Goal: Use online tool/utility: Utilize a website feature to perform a specific function

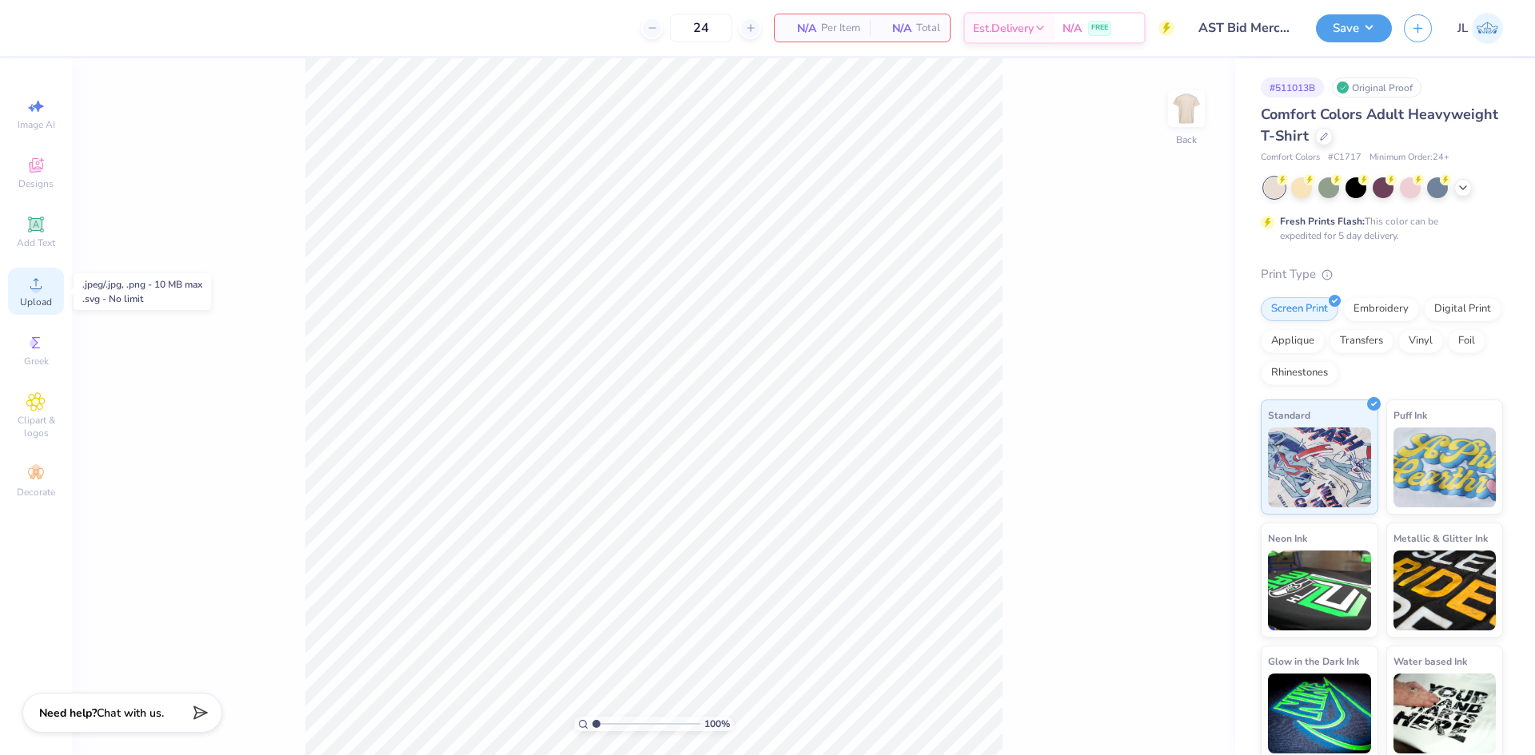
click at [46, 300] on span "Upload" at bounding box center [36, 302] width 32 height 13
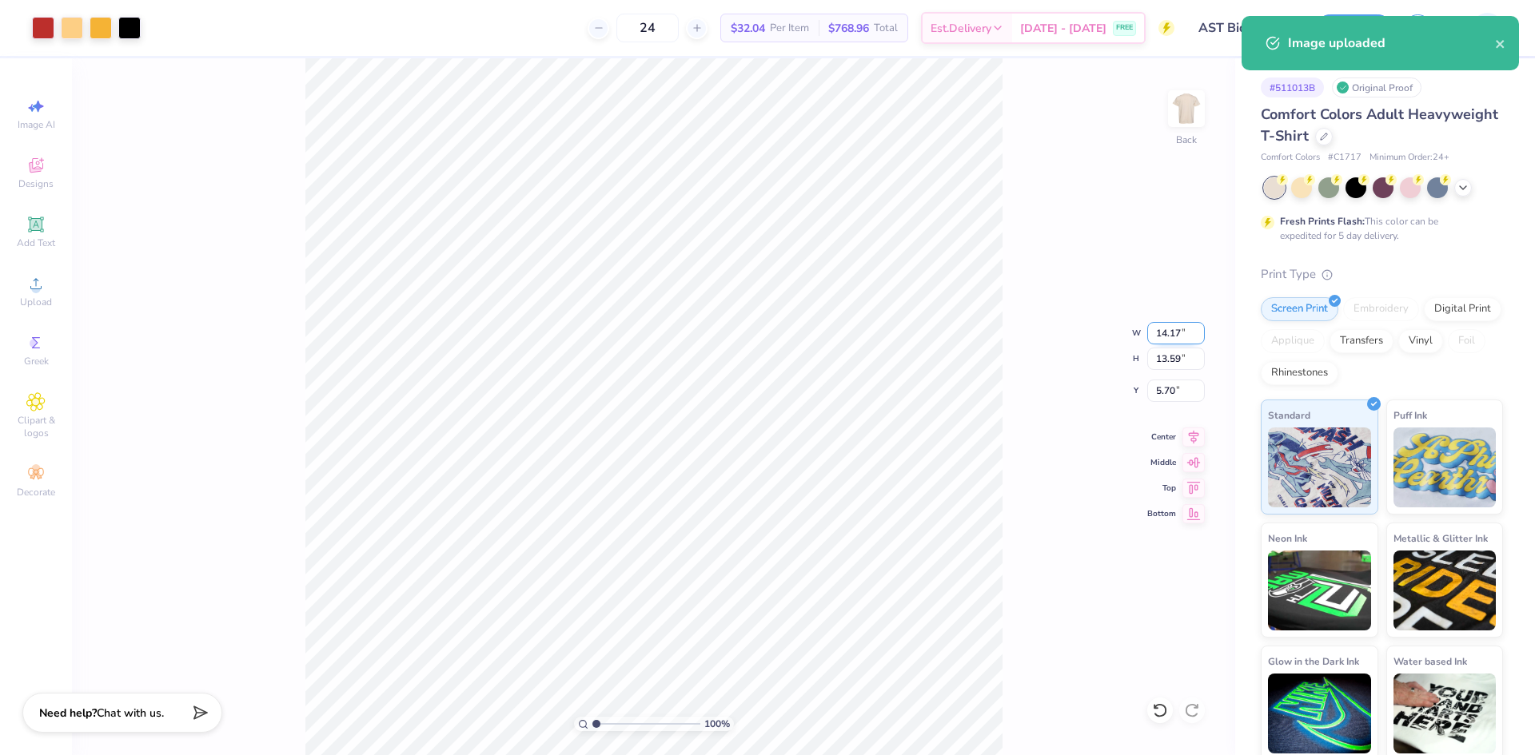
click at [1165, 335] on input "14.17" at bounding box center [1176, 333] width 58 height 22
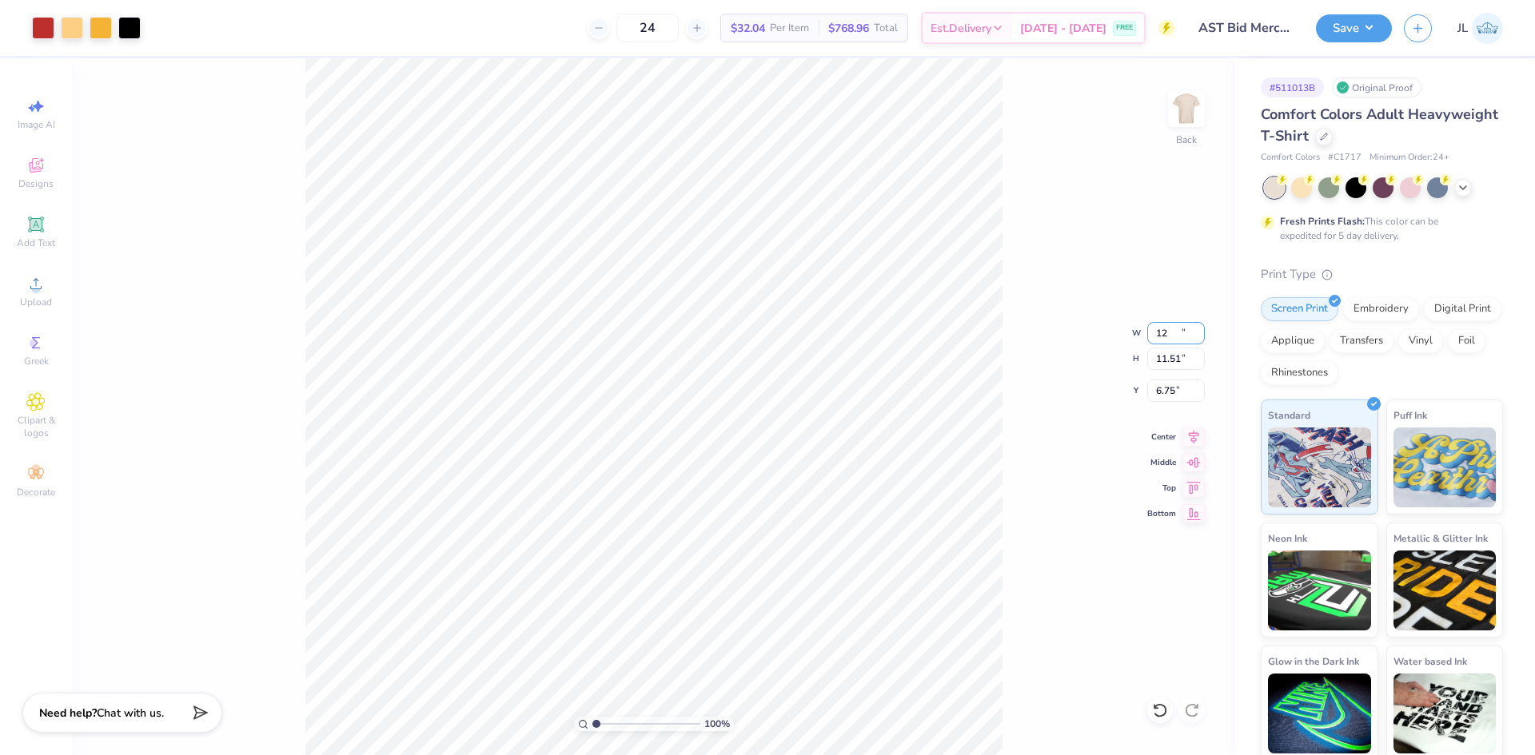
type input "12.00"
type input "11.51"
click at [1157, 396] on input "6.75" at bounding box center [1176, 391] width 58 height 22
type input "3.00"
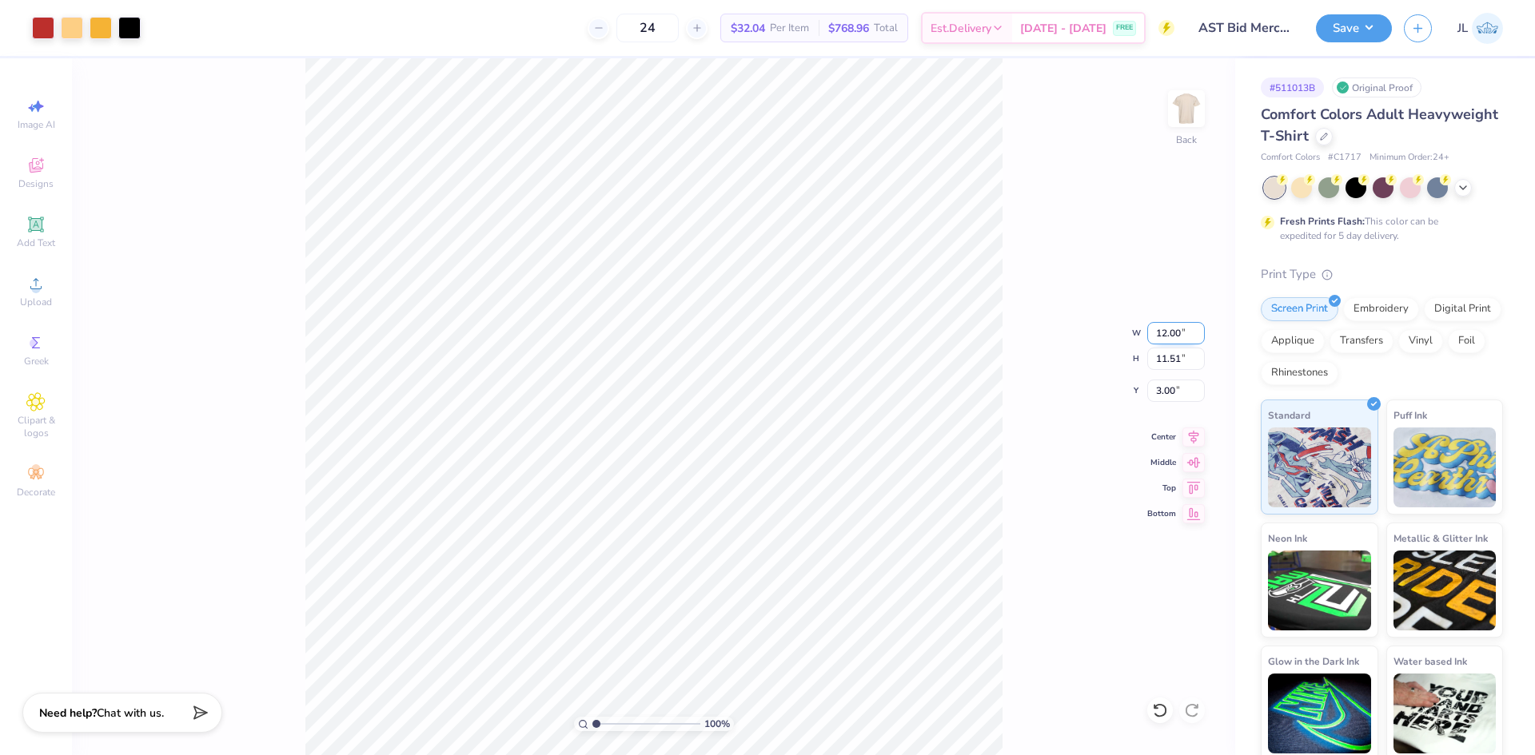
click at [1170, 341] on input "12.00" at bounding box center [1176, 333] width 58 height 22
type input "10.00"
type input "9.59"
click at [1163, 387] on input "3.96" at bounding box center [1176, 391] width 58 height 22
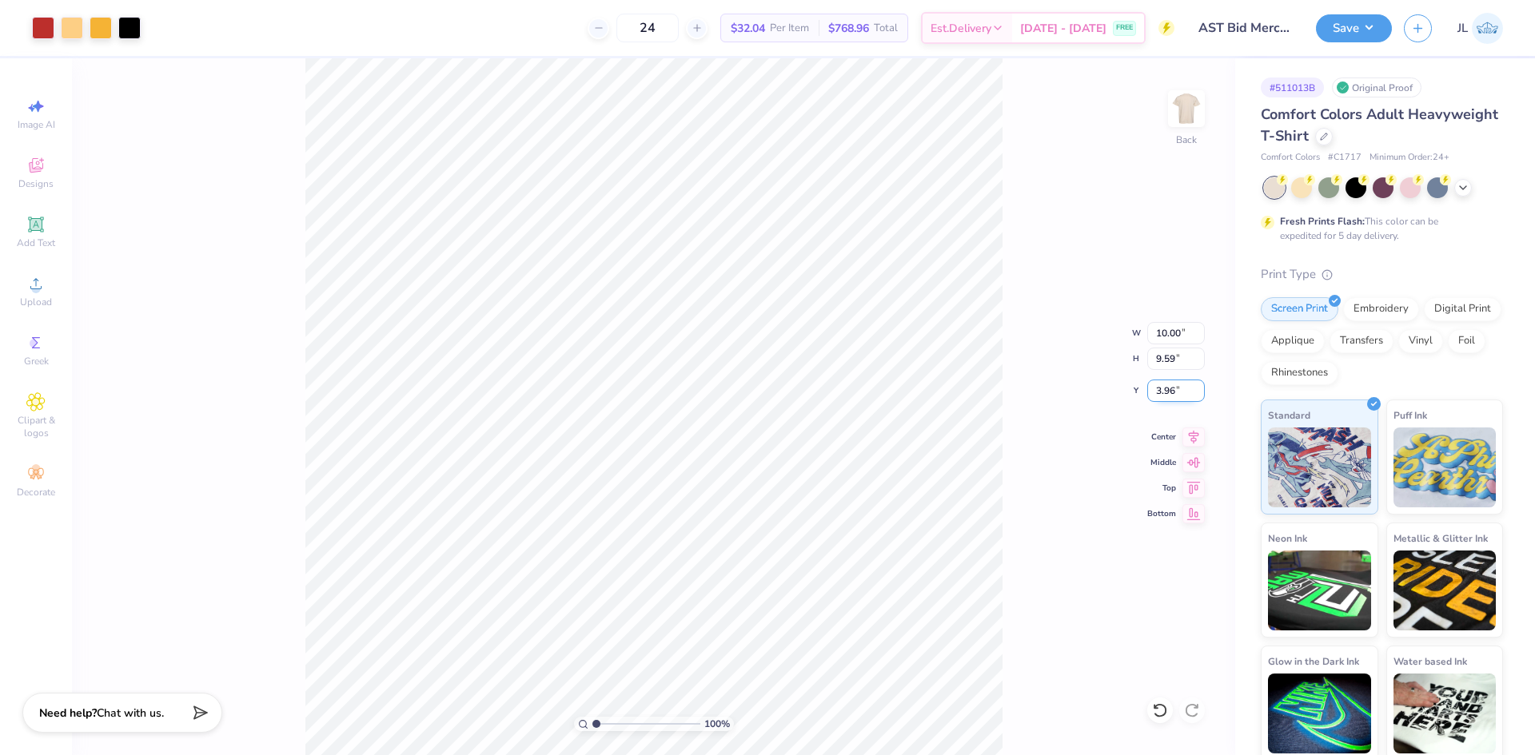
click at [1163, 387] on input "3.96" at bounding box center [1176, 391] width 58 height 22
type input "3.00"
click at [1031, 421] on div "100 % Back W 10.00 10.00 " H 9.59 9.59 " Y 3.00 3.00 " Center Middle Top Bottom" at bounding box center [653, 406] width 1163 height 697
click at [474, 30] on div "24 $32.04 Per Item $768.96 Total Est. Delivery [DATE] - [DATE] FREE" at bounding box center [664, 28] width 1022 height 56
drag, startPoint x: 596, startPoint y: 723, endPoint x: 606, endPoint y: 712, distance: 15.3
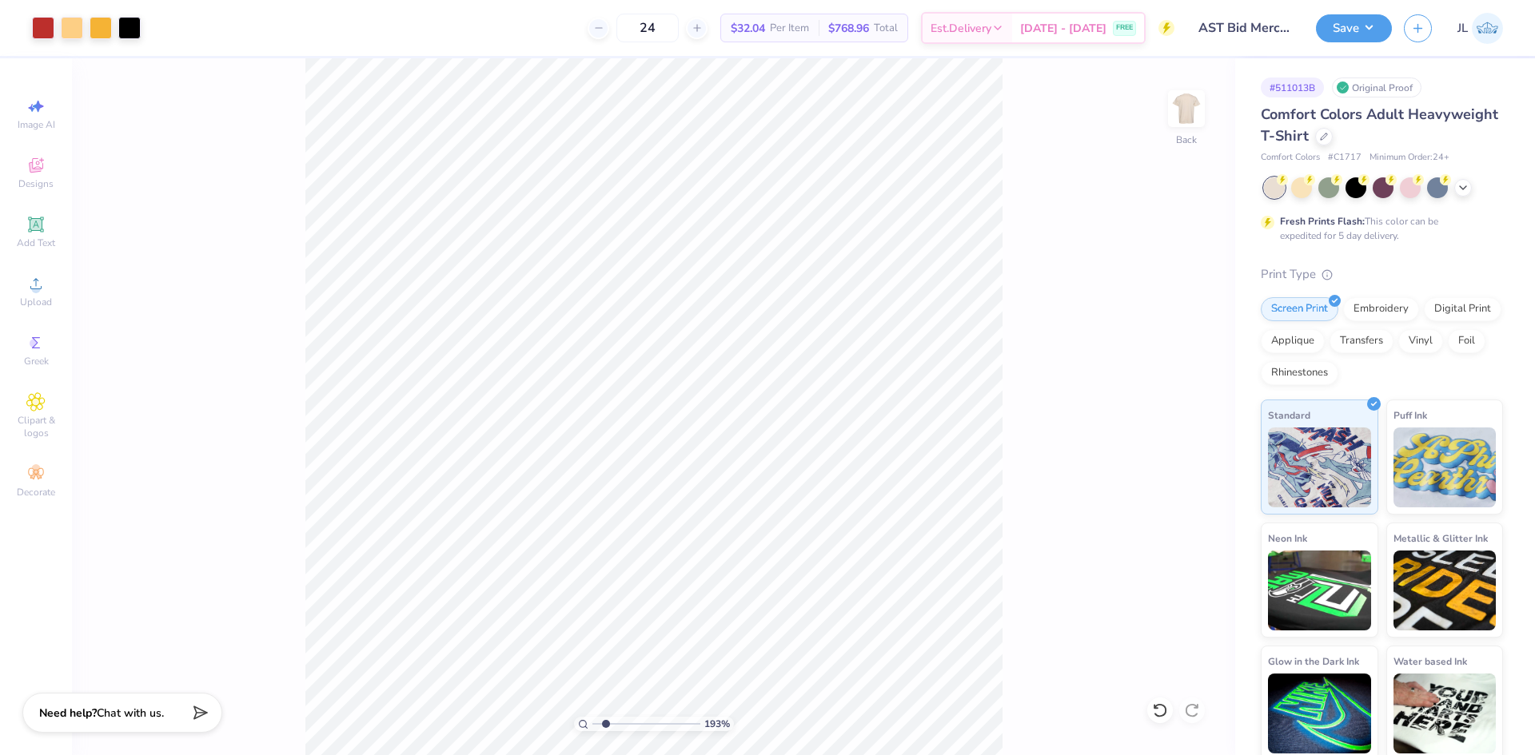
click at [606, 717] on input "range" at bounding box center [646, 724] width 108 height 14
drag, startPoint x: 604, startPoint y: 725, endPoint x: 553, endPoint y: 711, distance: 52.4
click at [592, 717] on input "range" at bounding box center [646, 724] width 108 height 14
drag, startPoint x: 596, startPoint y: 725, endPoint x: 563, endPoint y: 703, distance: 39.2
click at [592, 717] on input "range" at bounding box center [646, 724] width 108 height 14
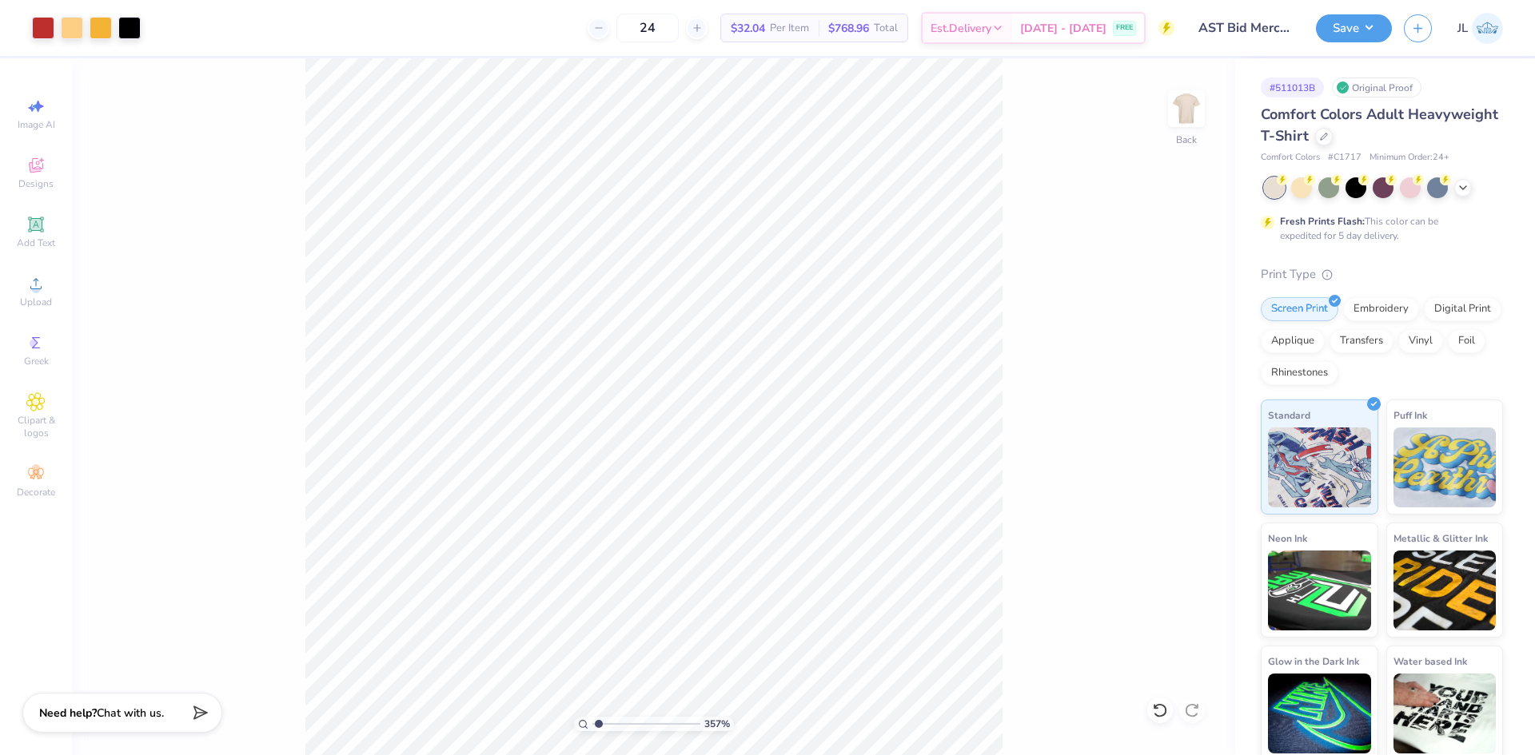
type input "1"
drag, startPoint x: 598, startPoint y: 722, endPoint x: 556, endPoint y: 690, distance: 53.1
click at [592, 717] on input "range" at bounding box center [646, 724] width 108 height 14
